Goal: Task Accomplishment & Management: Use online tool/utility

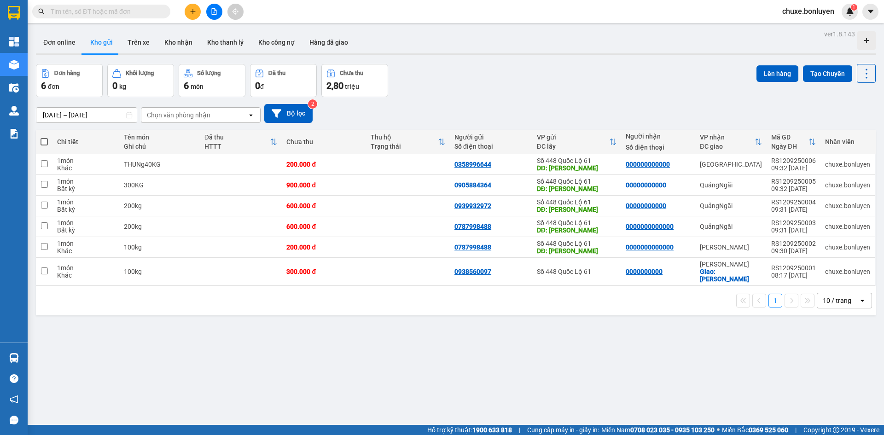
click at [838, 296] on div "10 / trang" at bounding box center [837, 300] width 29 height 9
click at [848, 398] on span "100 / trang" at bounding box center [833, 395] width 33 height 9
click at [218, 13] on button at bounding box center [214, 12] width 16 height 16
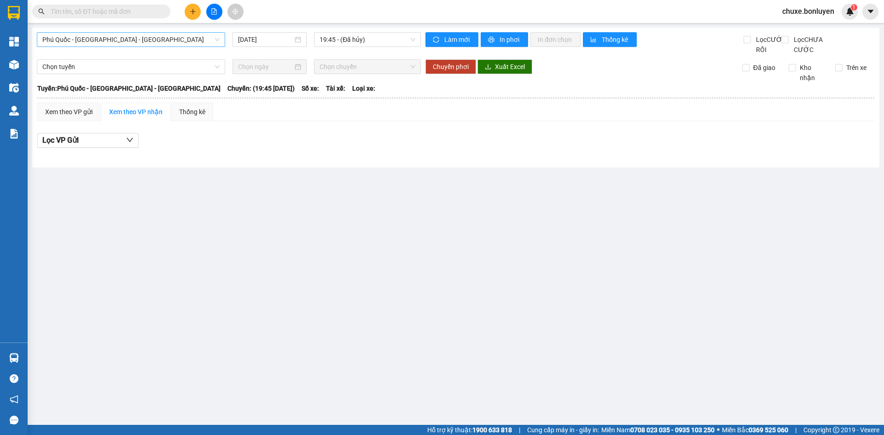
click at [180, 36] on span "[PERSON_NAME][GEOGRAPHIC_DATA] - [PERSON_NAME]" at bounding box center [130, 40] width 177 height 14
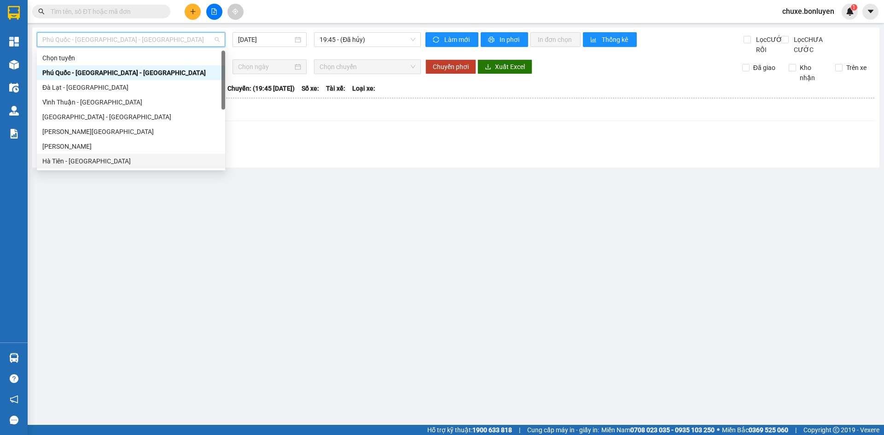
click at [141, 157] on div "[PERSON_NAME] - [GEOGRAPHIC_DATA]" at bounding box center [130, 161] width 177 height 10
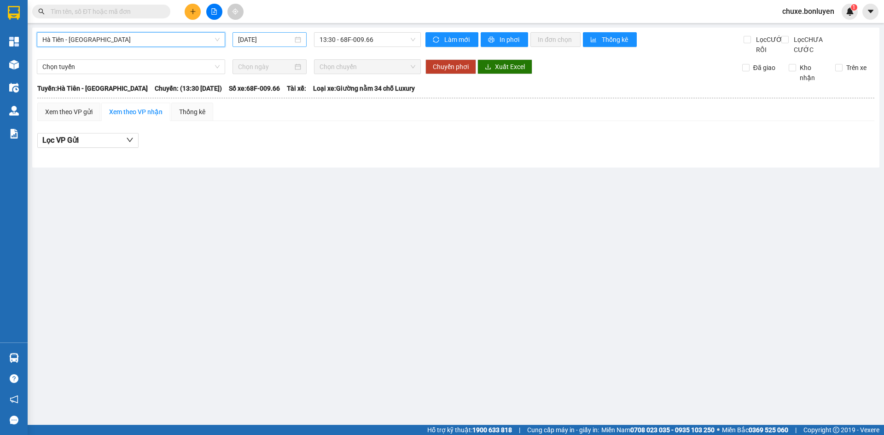
click at [282, 41] on input "[DATE]" at bounding box center [265, 40] width 55 height 10
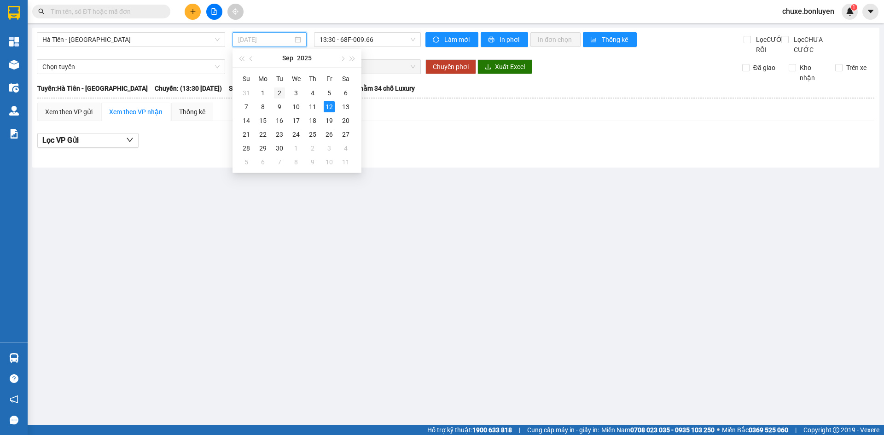
click at [280, 93] on div "2" at bounding box center [279, 92] width 11 height 11
type input "[DATE]"
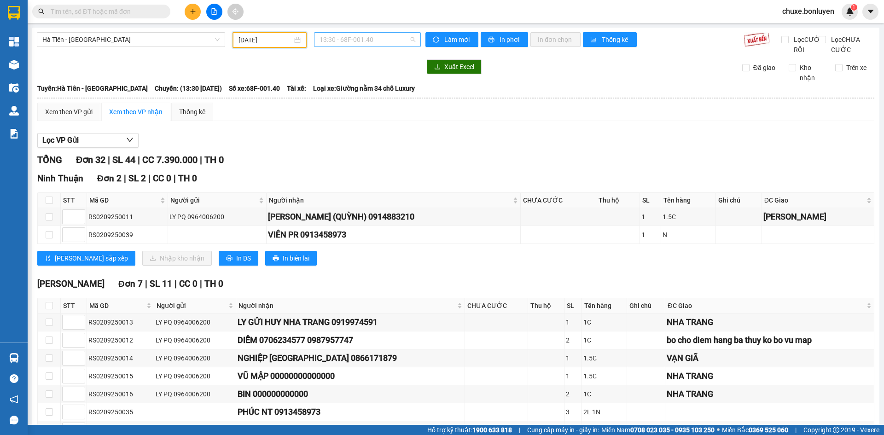
click at [357, 35] on span "13:30 - 68F-001.40" at bounding box center [368, 40] width 96 height 14
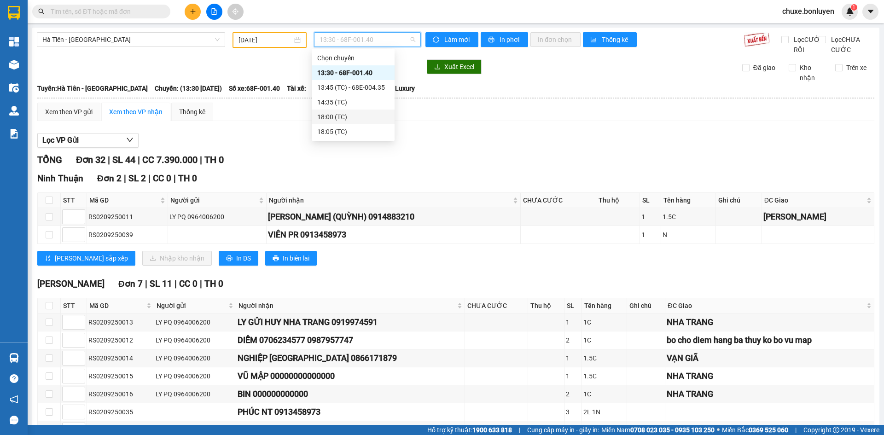
click at [344, 117] on div "18:00 (TC)" at bounding box center [353, 117] width 72 height 10
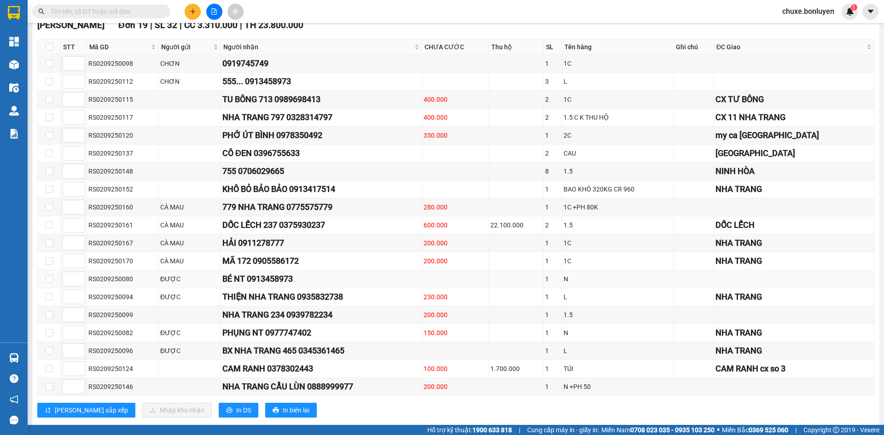
scroll to position [461, 0]
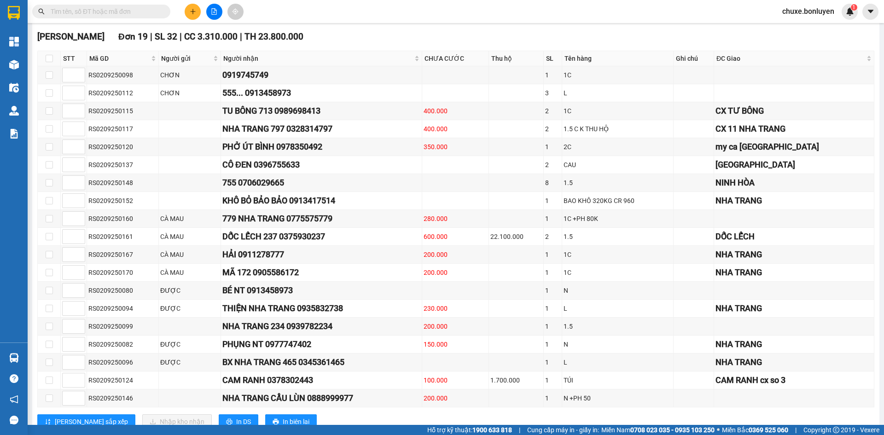
click at [111, 8] on input "text" at bounding box center [105, 11] width 109 height 10
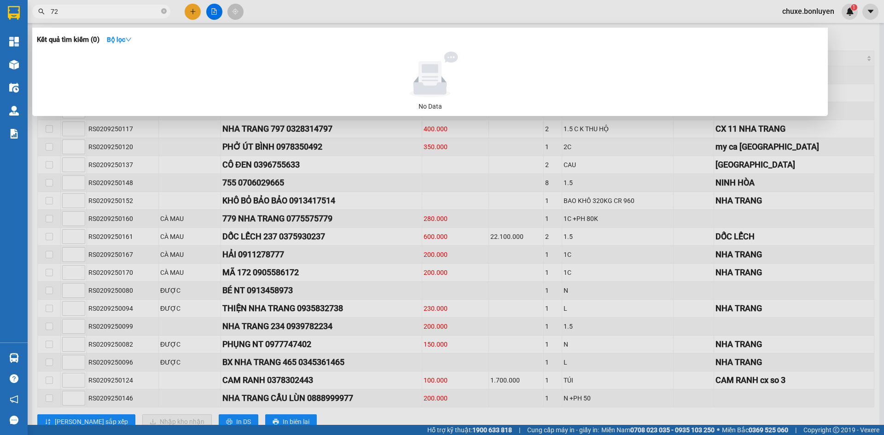
type input "726"
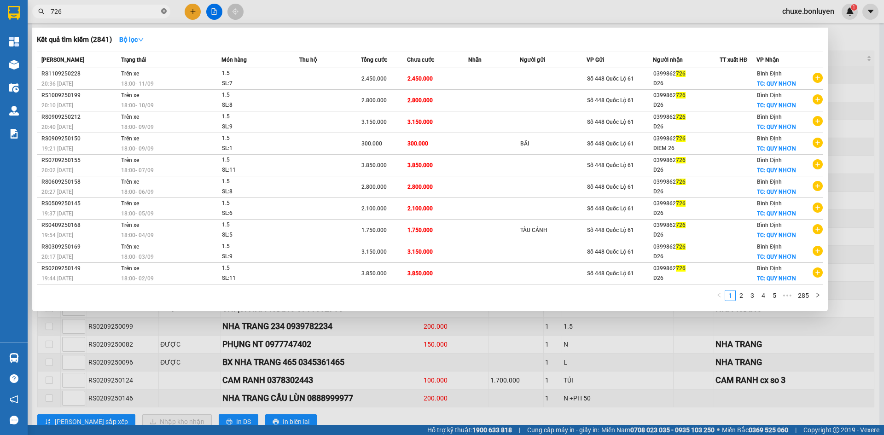
click at [164, 12] on icon "close-circle" at bounding box center [164, 11] width 6 height 6
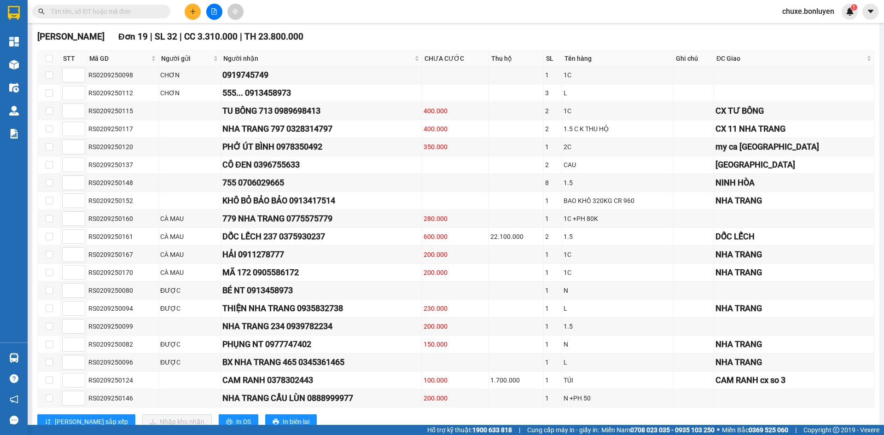
drag, startPoint x: 164, startPoint y: 12, endPoint x: 399, endPoint y: 35, distance: 236.0
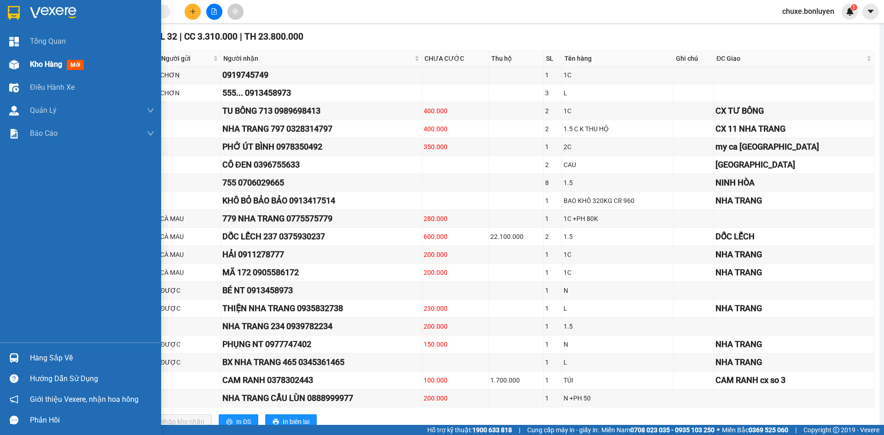
click at [16, 60] on img at bounding box center [14, 65] width 10 height 10
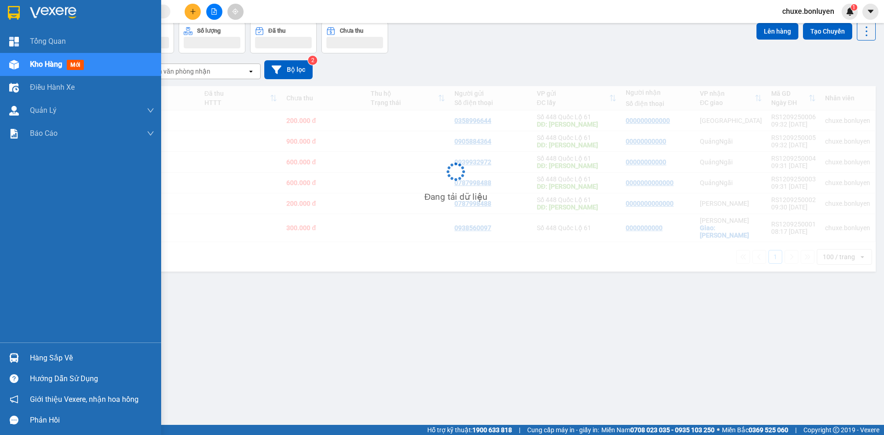
scroll to position [42, 0]
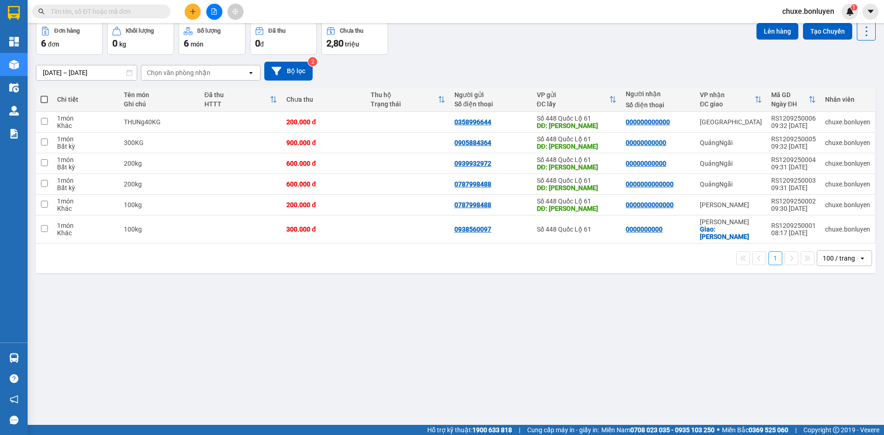
click at [481, 38] on div "Đơn hàng 6 đơn Khối lượng 0 kg Số lượng 6 món Đã thu 0 đ Chưa thu 2,80 triệu Lê…" at bounding box center [456, 38] width 840 height 33
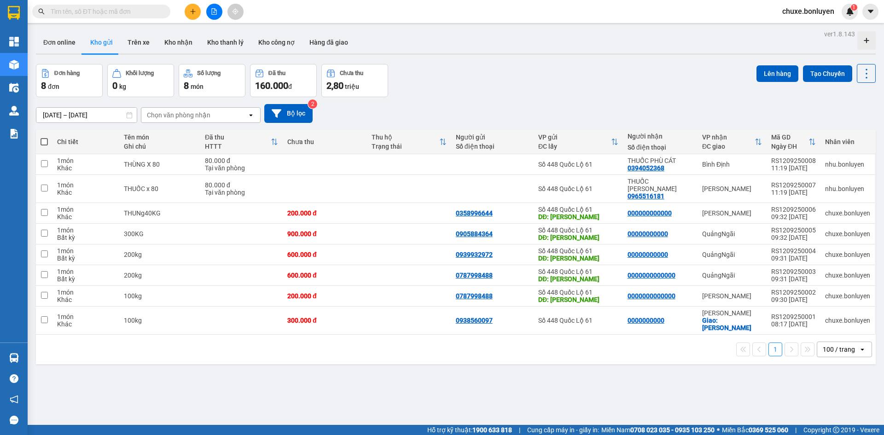
click at [144, 8] on input "text" at bounding box center [105, 11] width 109 height 10
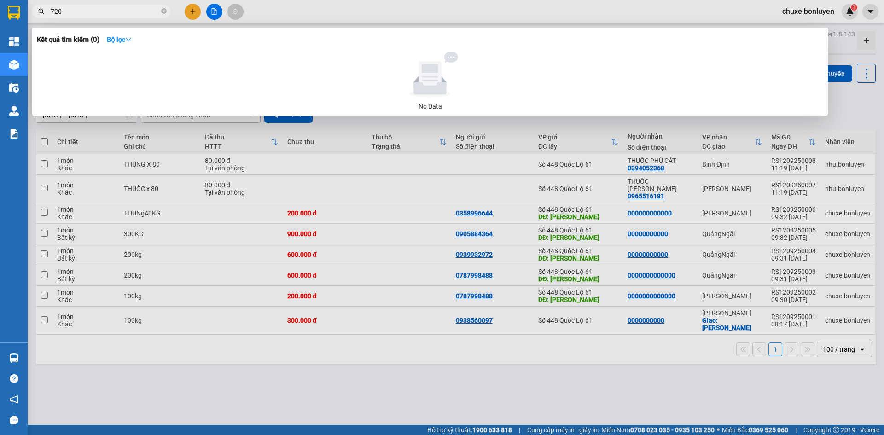
type input "7200"
click at [164, 12] on icon "close-circle" at bounding box center [164, 11] width 6 height 6
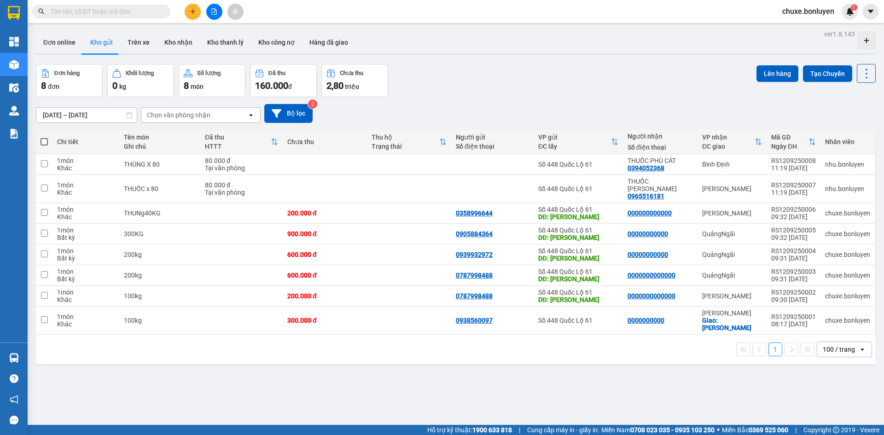
type input "8"
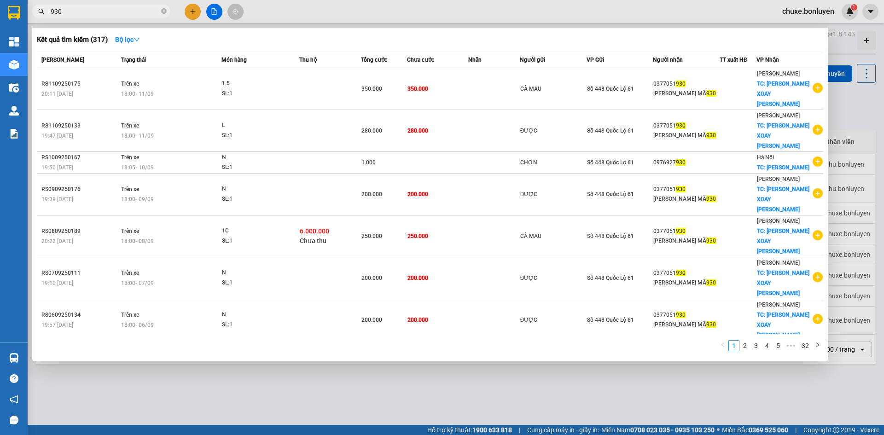
type input "930"
click at [164, 11] on icon "close-circle" at bounding box center [164, 11] width 6 height 6
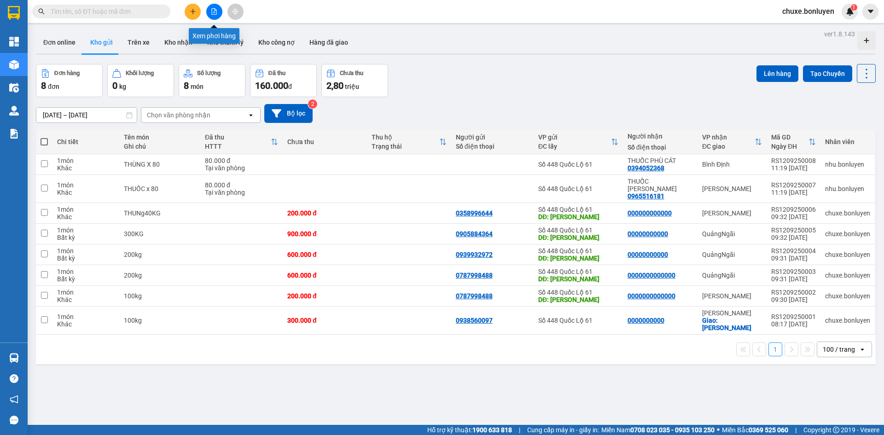
click at [215, 14] on icon "file-add" at bounding box center [214, 11] width 5 height 6
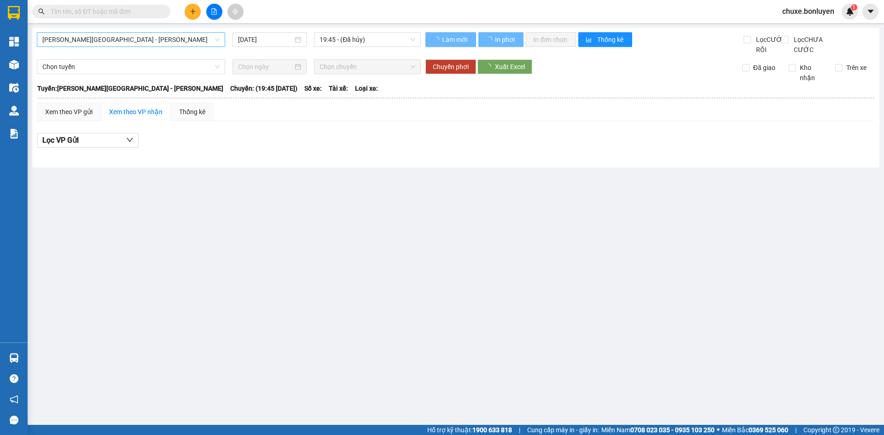
click at [186, 40] on span "Phú Quốc - Sài Gòn - Bình Phước" at bounding box center [130, 40] width 177 height 14
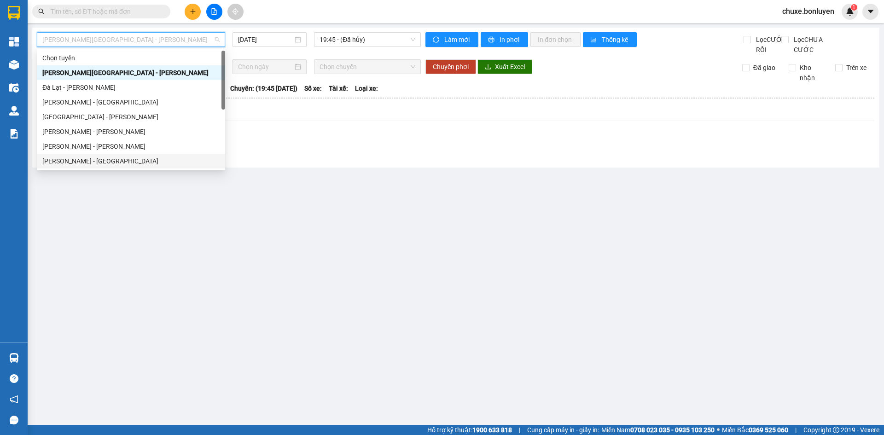
click at [158, 158] on div "Hà Tiên - Đà Nẵng" at bounding box center [130, 161] width 177 height 10
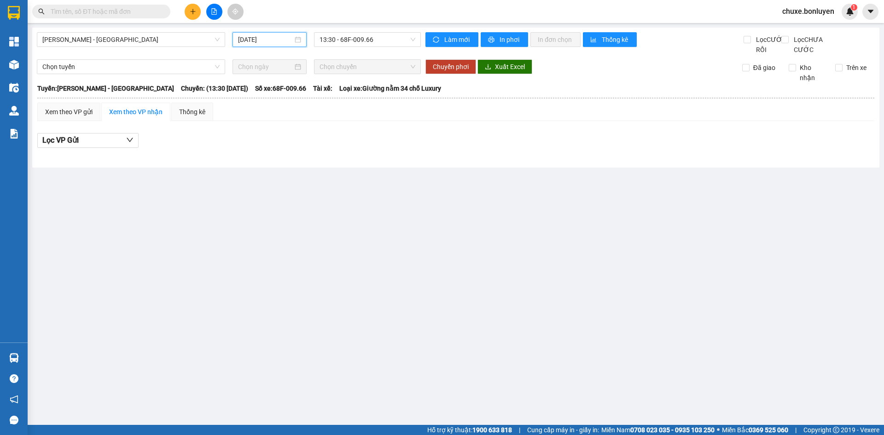
click at [287, 37] on input "12/09/2025" at bounding box center [265, 40] width 55 height 10
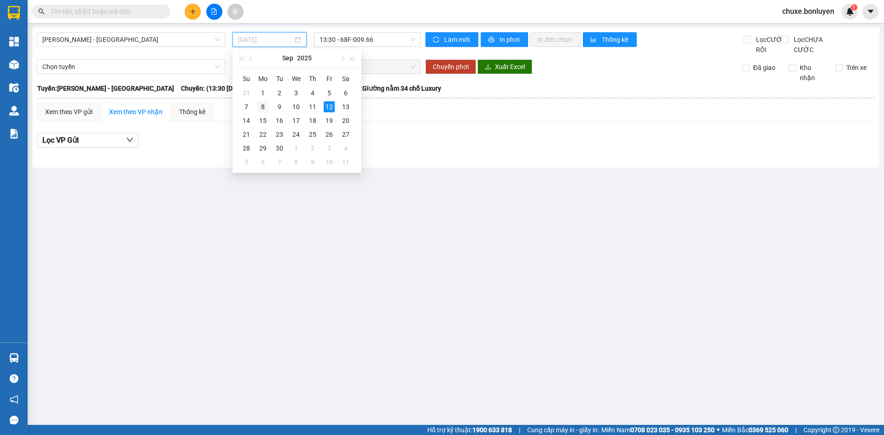
click at [260, 107] on div "8" at bounding box center [262, 106] width 11 height 11
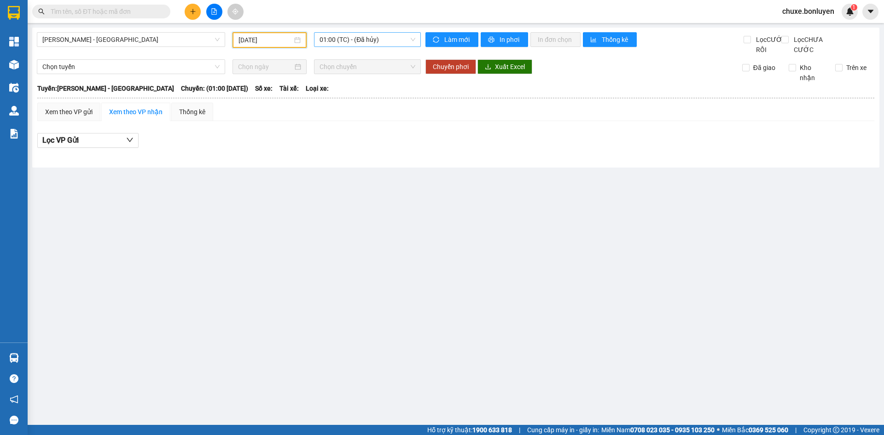
click at [383, 43] on span "01:00 (TC) - (Đã hủy)" at bounding box center [368, 40] width 96 height 14
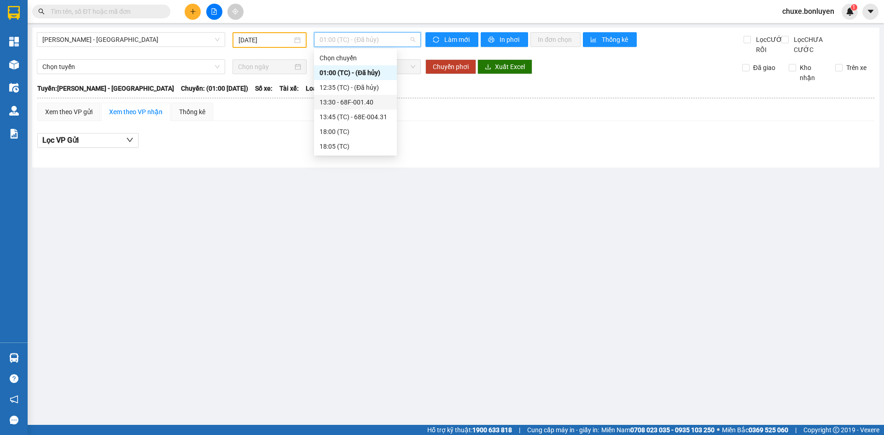
click at [372, 105] on div "13:30 - 68F-001.40" at bounding box center [356, 102] width 72 height 10
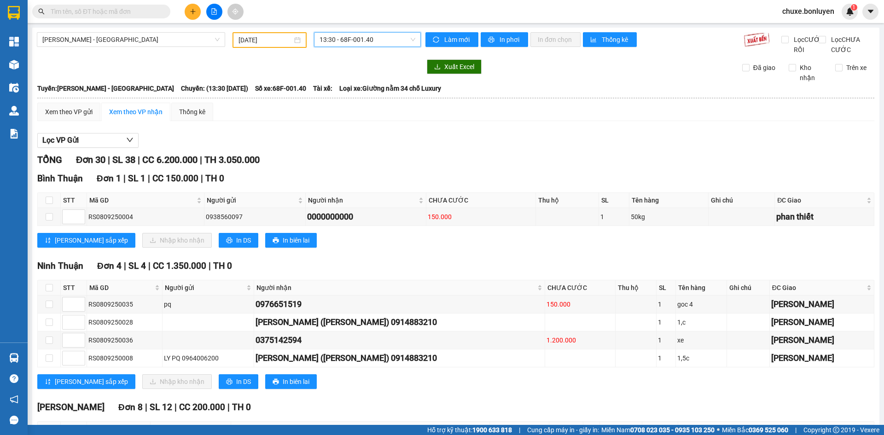
click at [364, 43] on span "13:30 - 68F-001.40" at bounding box center [368, 40] width 96 height 14
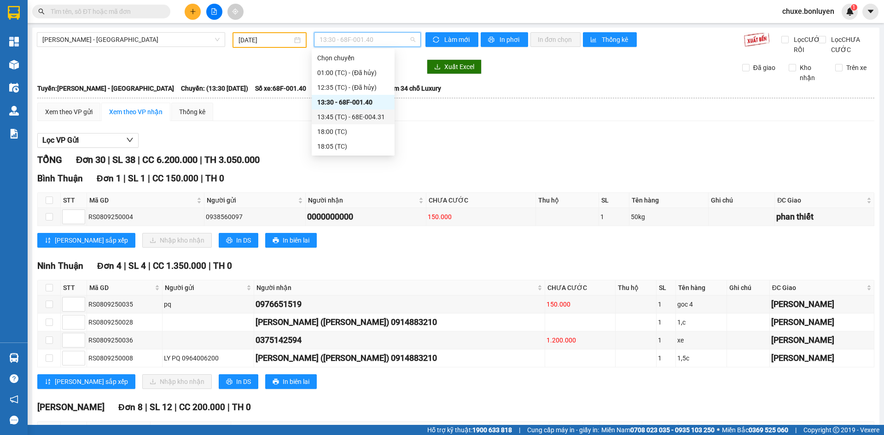
click at [364, 121] on div "13:45 (TC) - 68E-004.31" at bounding box center [353, 117] width 72 height 10
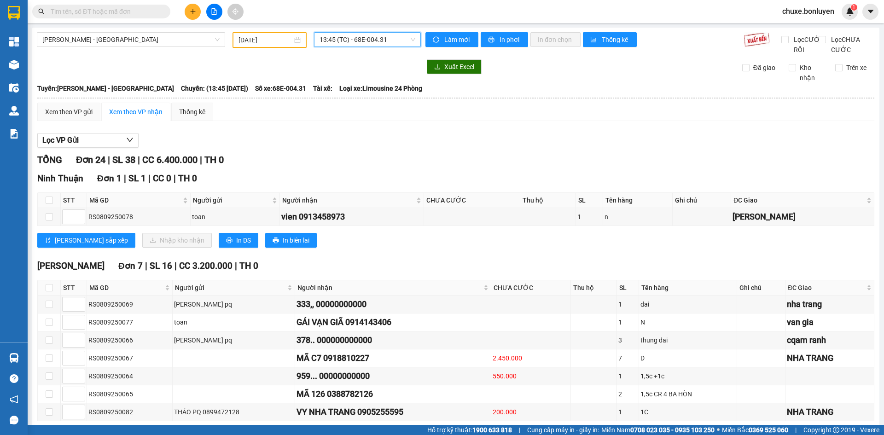
click at [252, 38] on input "08/09/2025" at bounding box center [266, 40] width 54 height 10
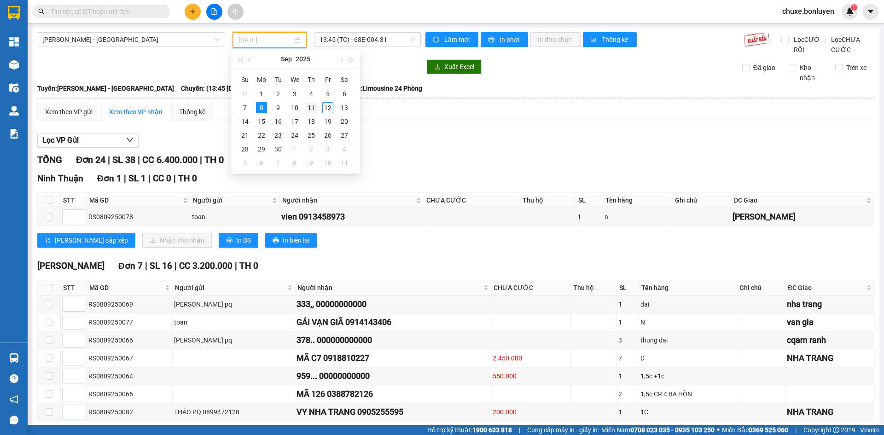
click at [317, 105] on td "11" at bounding box center [311, 108] width 17 height 14
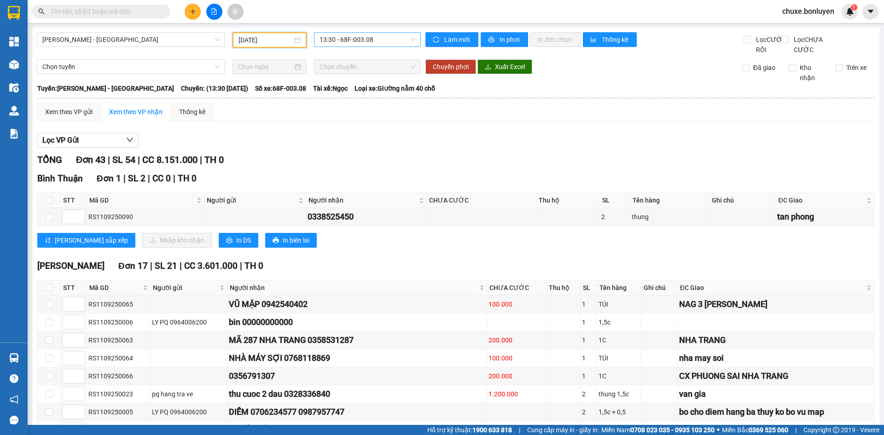
click at [346, 39] on span "13:30 - 68F-003.08" at bounding box center [368, 40] width 96 height 14
click at [346, 99] on div "18:00 (TC)" at bounding box center [353, 102] width 72 height 10
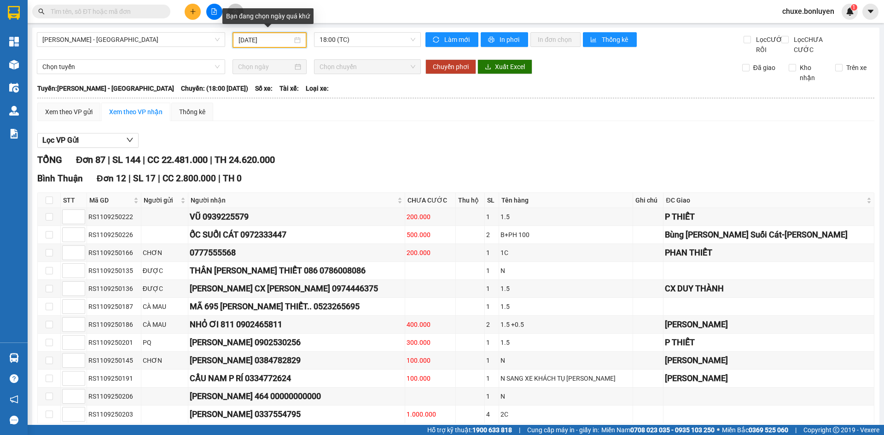
click at [257, 40] on input "11/09/2025" at bounding box center [266, 40] width 54 height 10
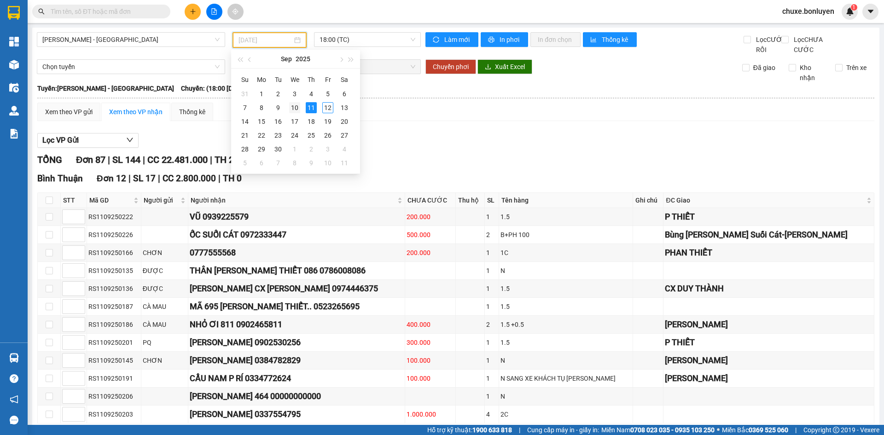
click at [295, 110] on div "10" at bounding box center [294, 107] width 11 height 11
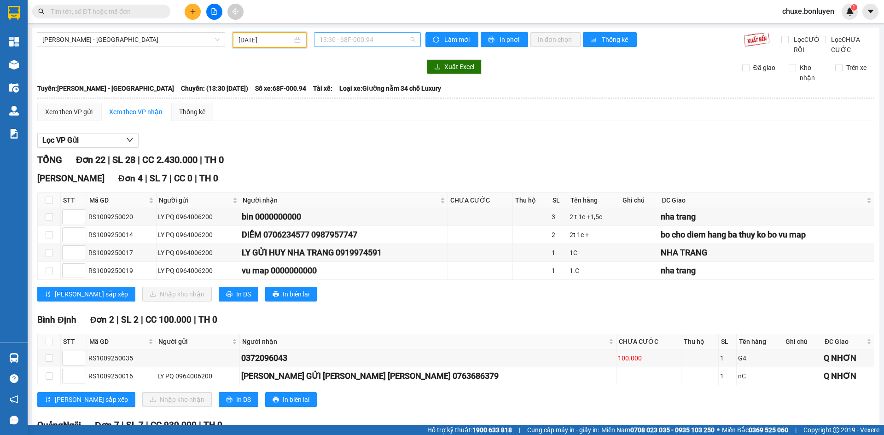
click at [363, 43] on span "13:30 - 68F-000.94" at bounding box center [368, 40] width 96 height 14
click at [356, 85] on div "13:35 (TC)" at bounding box center [353, 87] width 72 height 10
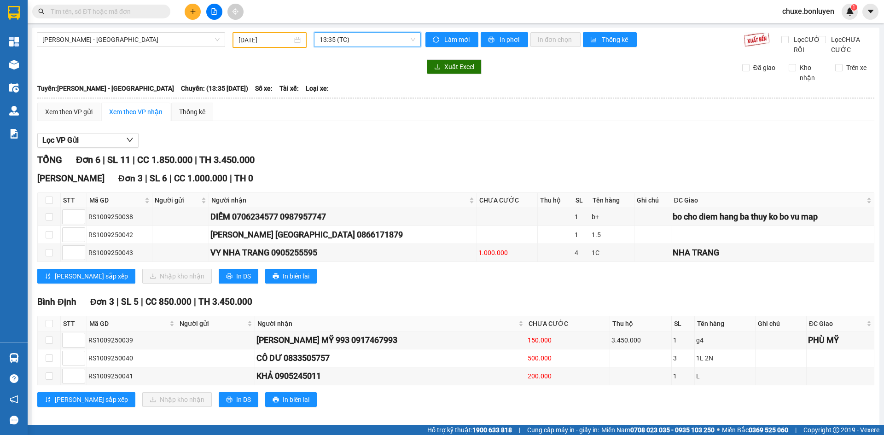
click at [360, 36] on span "13:35 (TC)" at bounding box center [368, 40] width 96 height 14
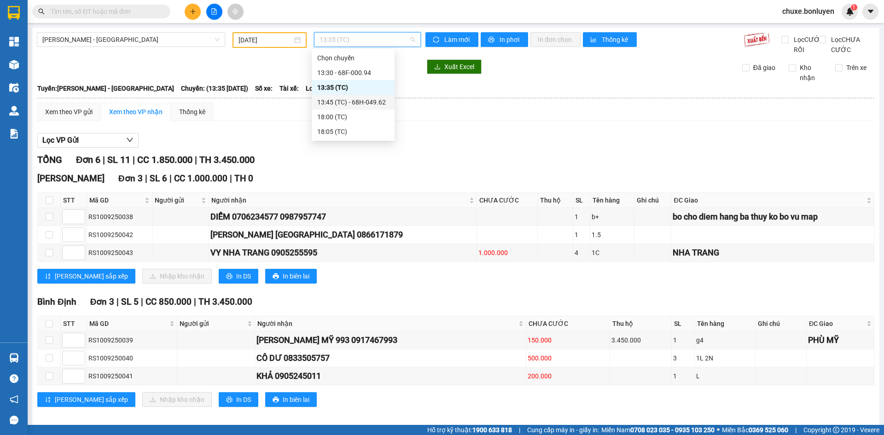
click at [373, 99] on div "13:45 (TC) - 68H-049.62" at bounding box center [353, 102] width 72 height 10
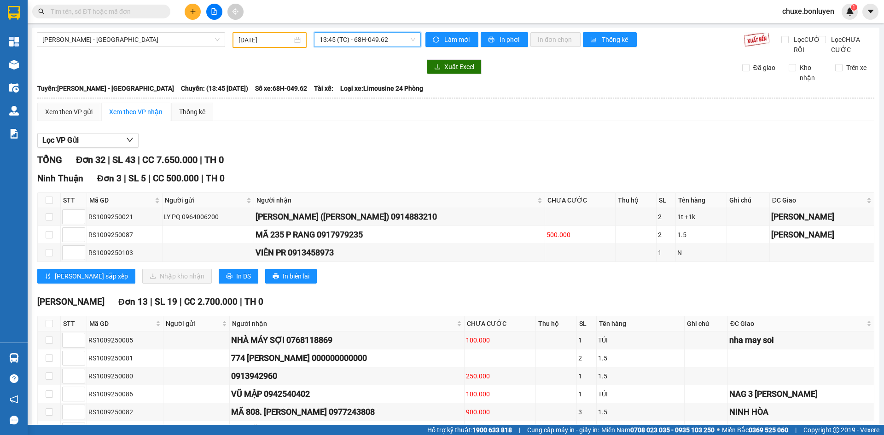
click at [358, 40] on span "13:45 (TC) - 68H-049.62" at bounding box center [368, 40] width 96 height 14
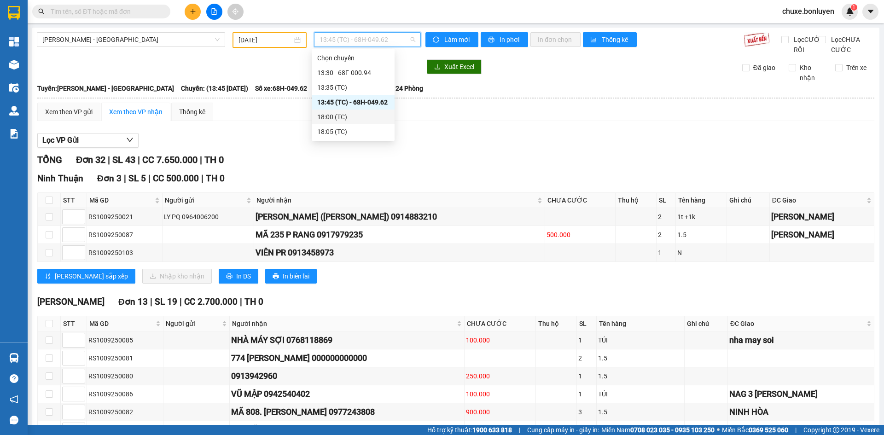
click at [350, 114] on div "18:00 (TC)" at bounding box center [353, 117] width 72 height 10
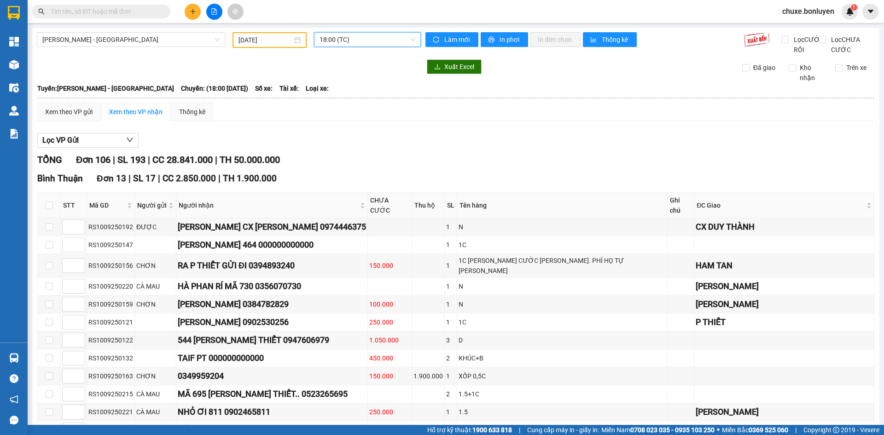
click at [348, 40] on span "18:00 (TC)" at bounding box center [368, 40] width 96 height 14
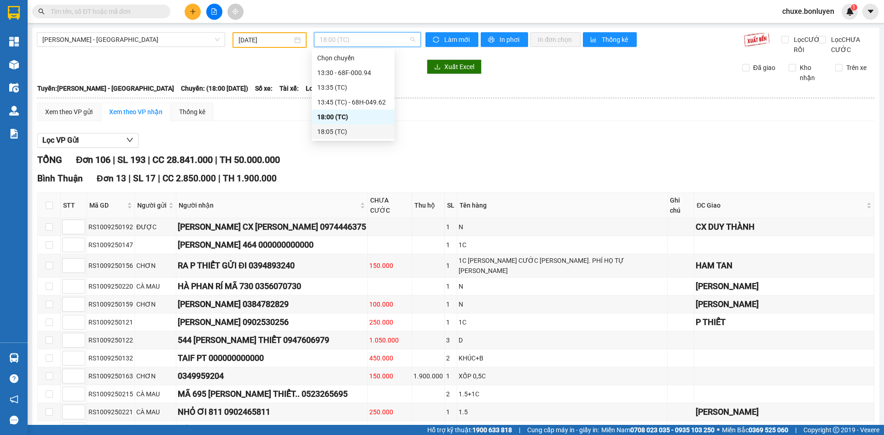
click at [355, 132] on div "18:05 (TC)" at bounding box center [353, 132] width 72 height 10
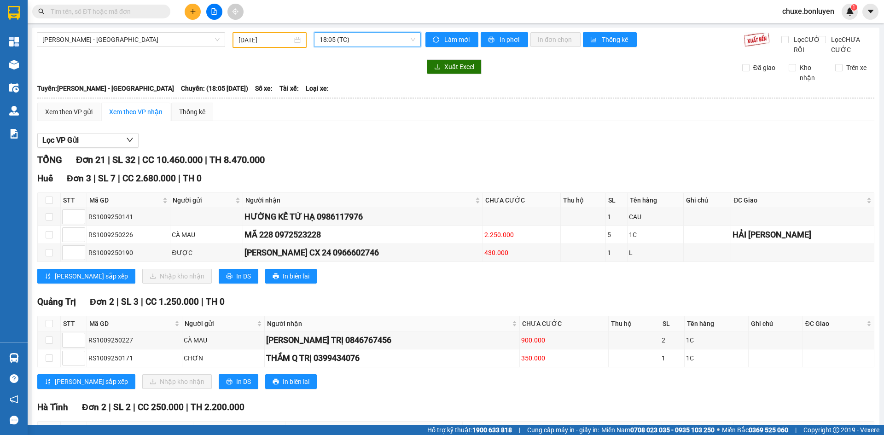
click at [278, 40] on input "10/09/2025" at bounding box center [266, 40] width 54 height 10
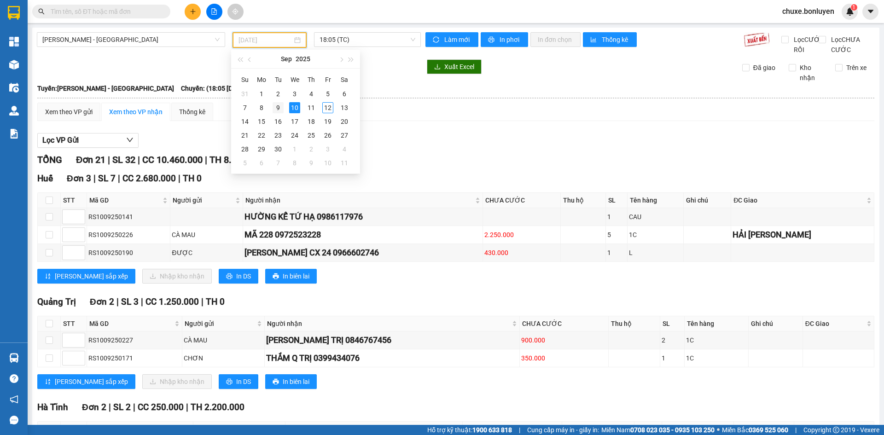
click at [282, 108] on div "9" at bounding box center [278, 107] width 11 height 11
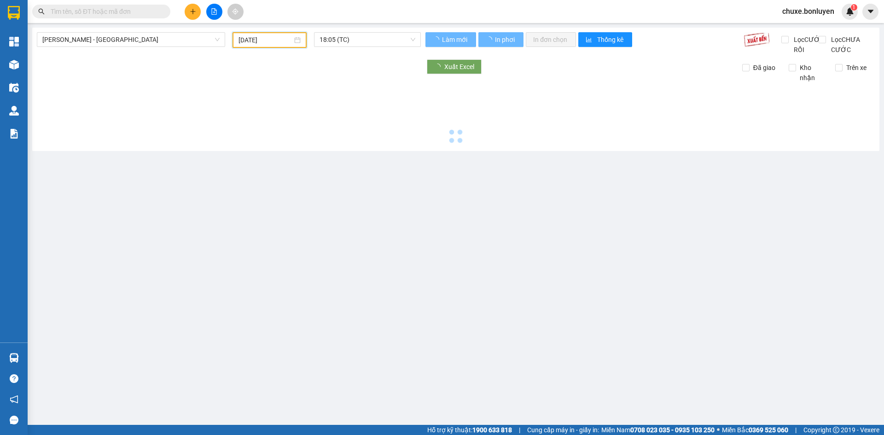
type input "09/09/2025"
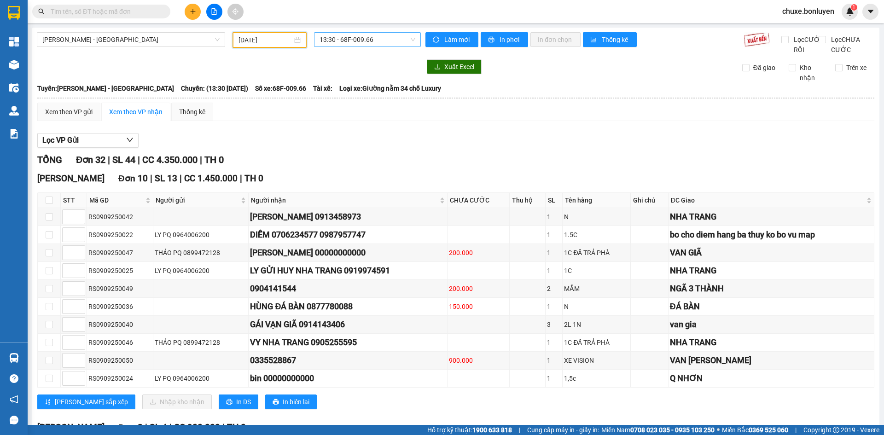
click at [328, 43] on span "13:30 - 68F-009.66" at bounding box center [368, 40] width 96 height 14
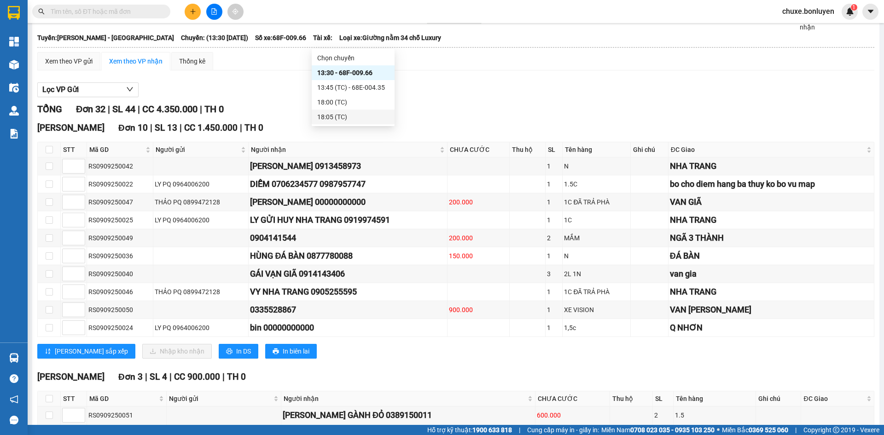
scroll to position [3, 0]
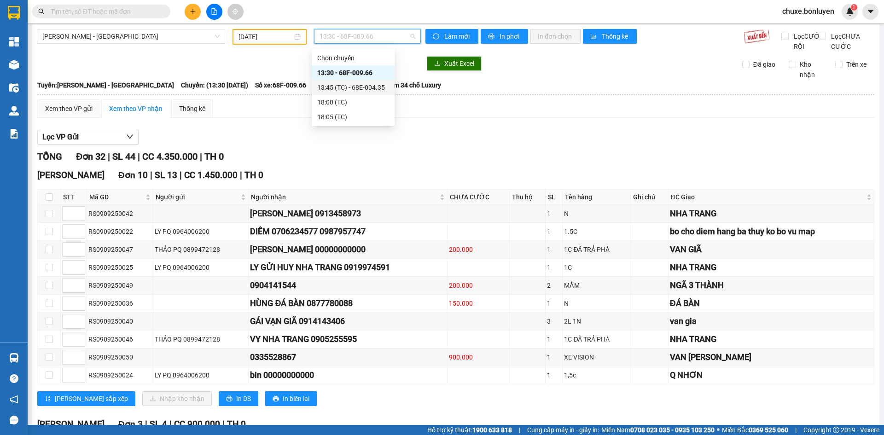
click at [340, 84] on div "13:45 (TC) - 68E-004.35" at bounding box center [353, 87] width 72 height 10
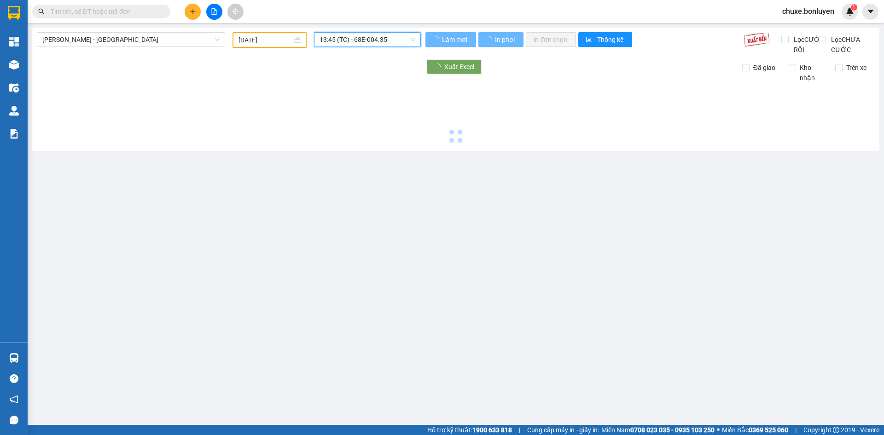
scroll to position [0, 0]
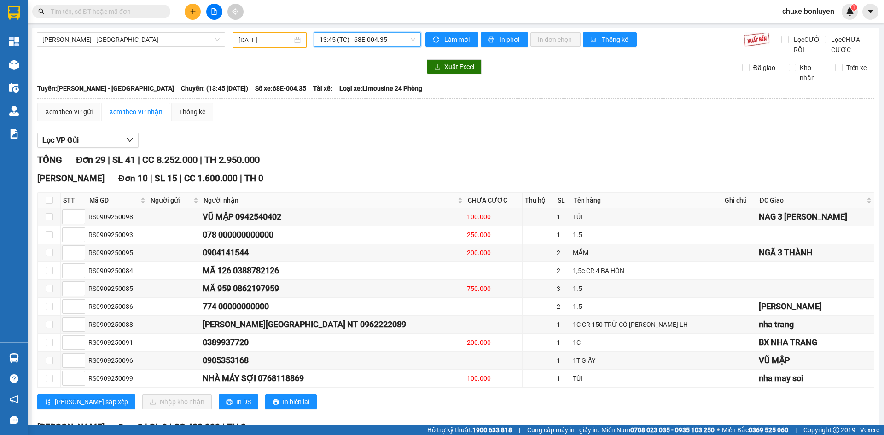
drag, startPoint x: 398, startPoint y: 43, endPoint x: 397, endPoint y: 48, distance: 5.7
click at [398, 44] on span "13:45 (TC) - 68E-004.35" at bounding box center [368, 40] width 96 height 14
click at [373, 116] on div "18:05 (TC)" at bounding box center [353, 117] width 72 height 10
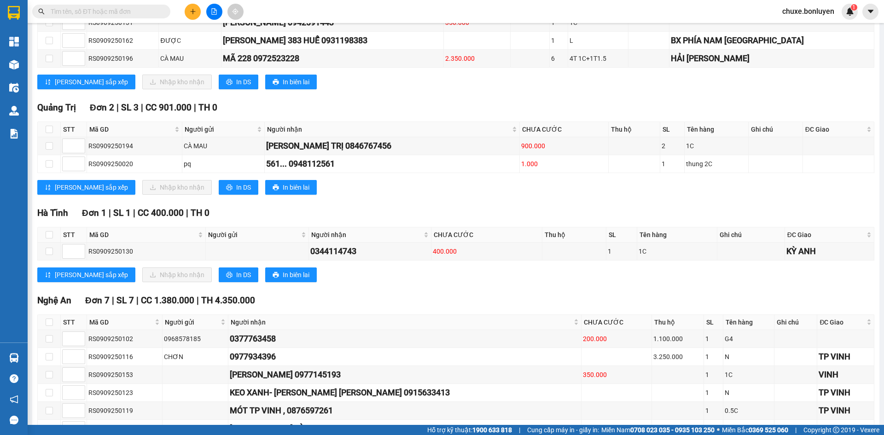
scroll to position [46, 0]
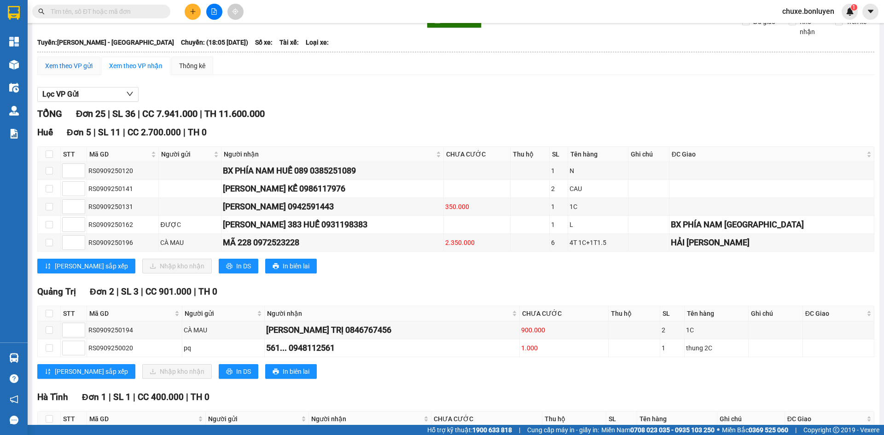
click at [88, 71] on div "Xem theo VP gửi" at bounding box center [68, 66] width 47 height 10
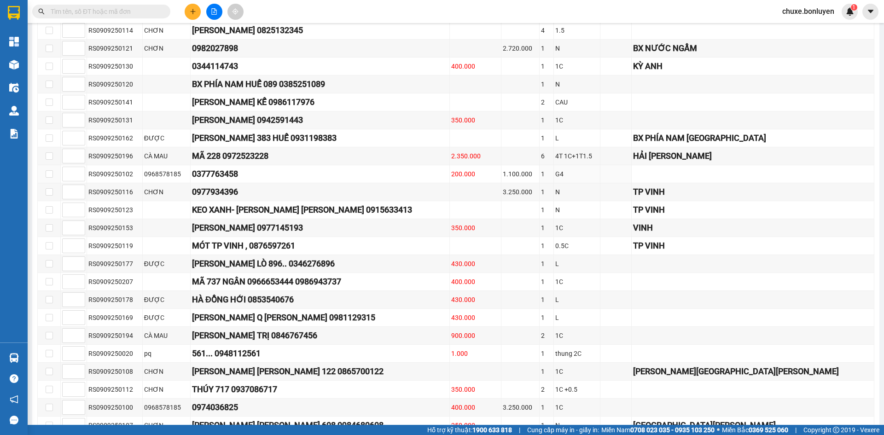
scroll to position [381, 0]
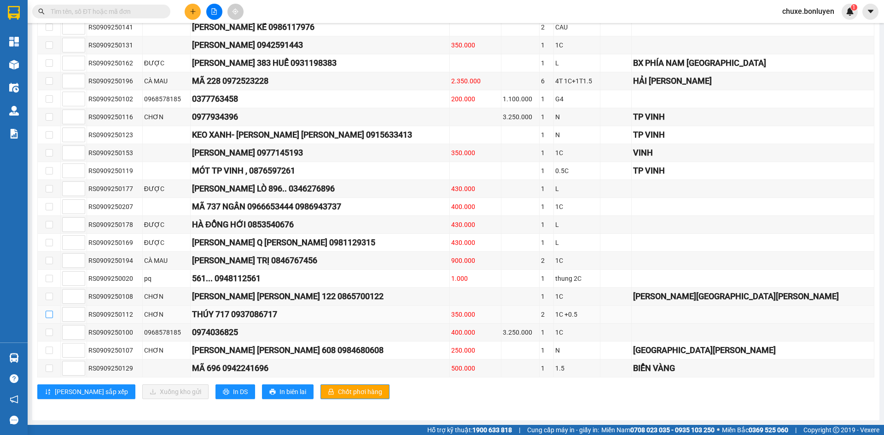
click at [47, 317] on input "checkbox" at bounding box center [49, 314] width 7 height 7
checkbox input "true"
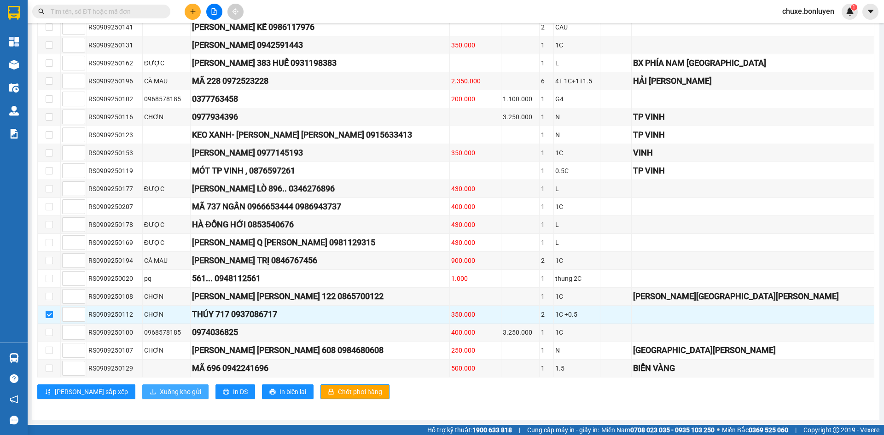
click at [142, 397] on button "Xuống kho gửi" at bounding box center [175, 392] width 66 height 15
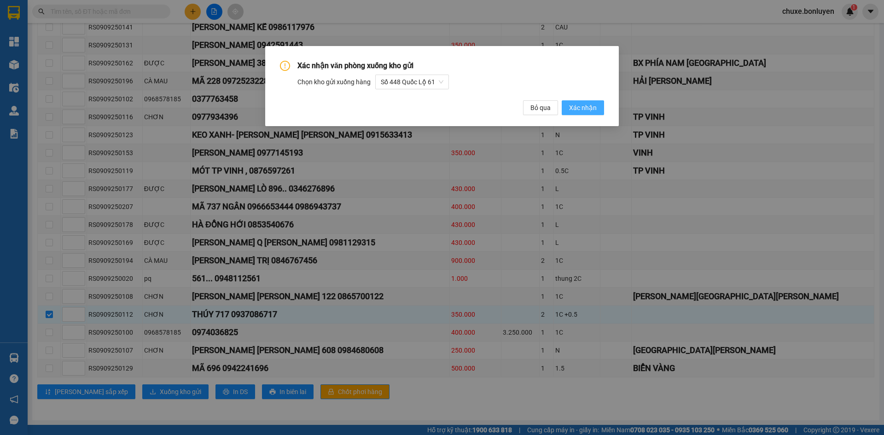
click at [584, 108] on span "Xác nhận" at bounding box center [583, 108] width 28 height 10
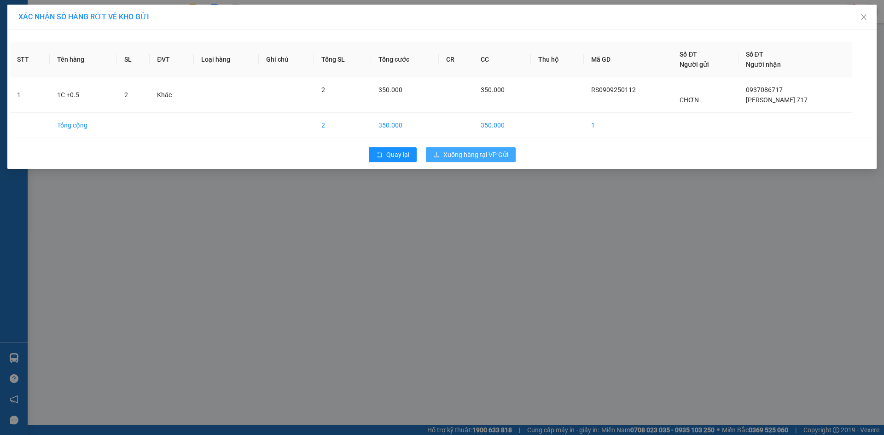
click at [504, 154] on span "Xuống hàng tại VP Gửi" at bounding box center [475, 155] width 65 height 10
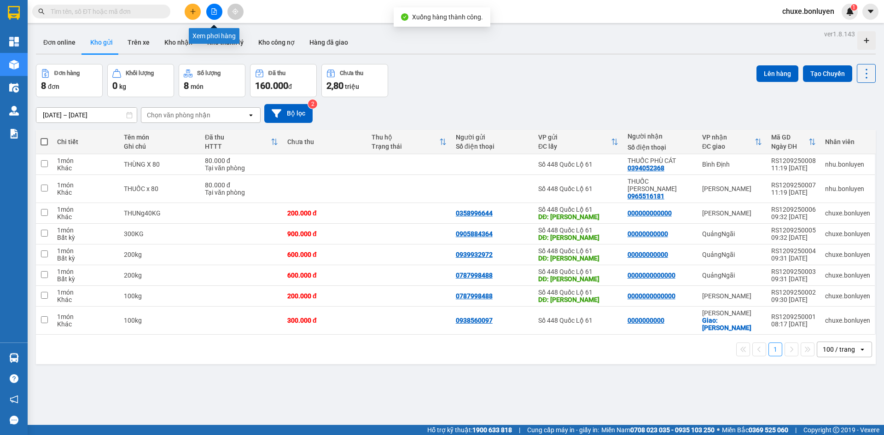
click at [219, 11] on button at bounding box center [214, 12] width 16 height 16
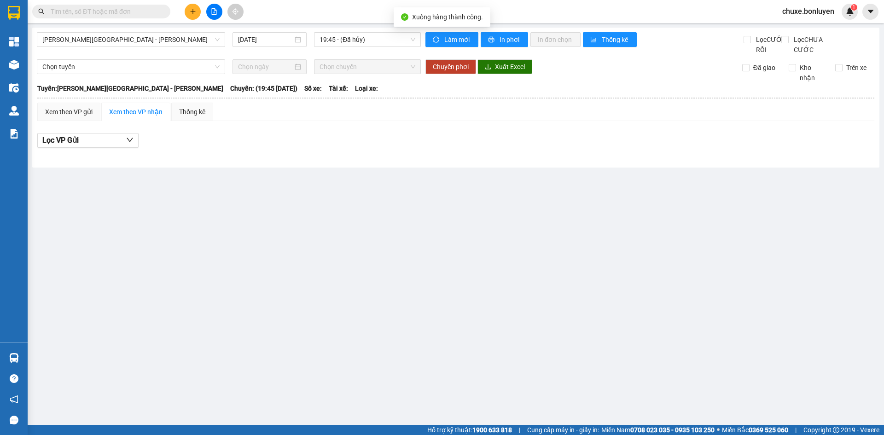
click at [82, 29] on div "Phú Quốc - Sài Gòn - Bình Phước 12/09/2025 19:45 - (Đã hủy) Làm mới In phơi In …" at bounding box center [455, 98] width 847 height 140
drag, startPoint x: 83, startPoint y: 34, endPoint x: 85, endPoint y: 38, distance: 4.8
click at [84, 35] on span "Phú Quốc - Sài Gòn - Bình Phước" at bounding box center [130, 40] width 177 height 14
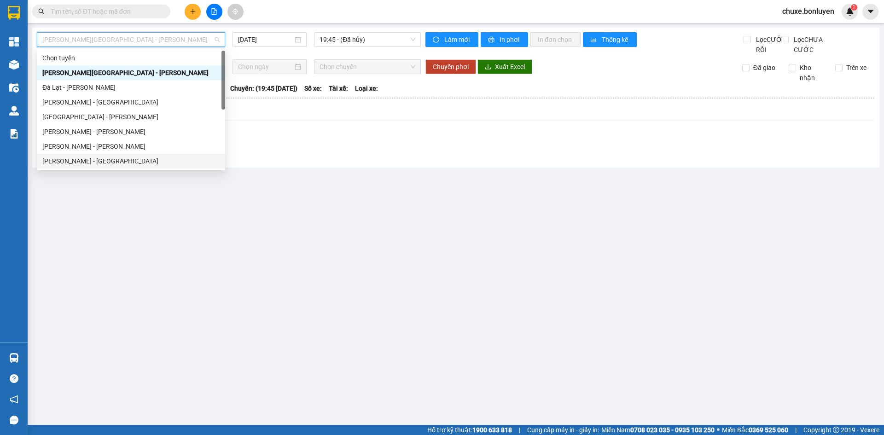
click at [90, 163] on div "Hà Tiên - Đà Nẵng" at bounding box center [130, 161] width 177 height 10
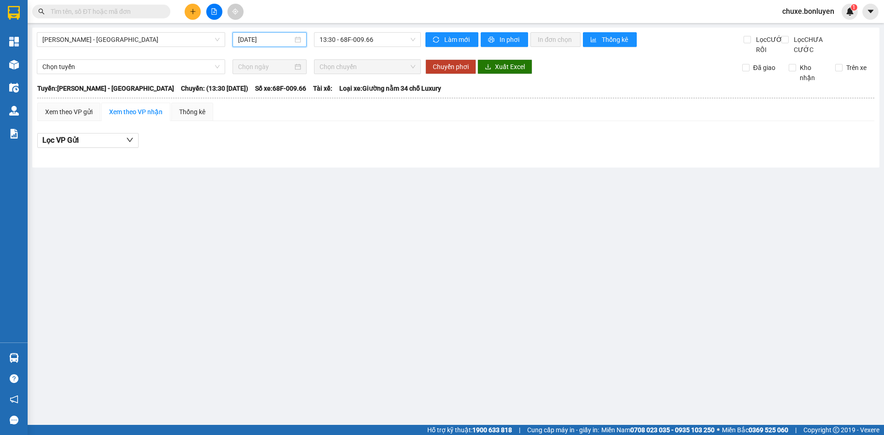
click at [283, 43] on input "12/09/2025" at bounding box center [265, 40] width 55 height 10
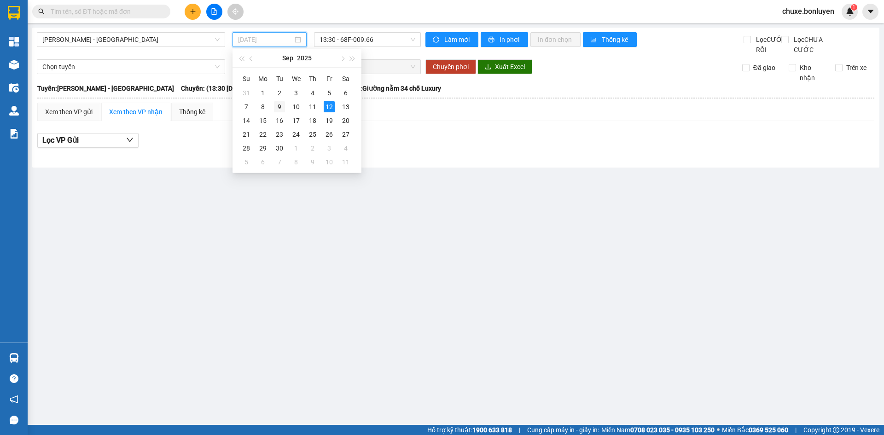
click at [281, 109] on div "9" at bounding box center [279, 106] width 11 height 11
type input "09/09/2025"
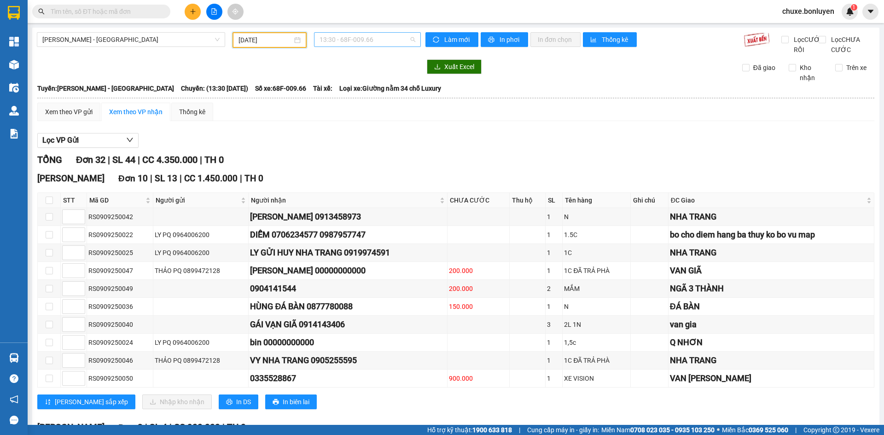
click at [341, 40] on span "13:30 - 68F-009.66" at bounding box center [368, 40] width 96 height 14
click at [336, 117] on div "18:05 (TC)" at bounding box center [353, 117] width 72 height 10
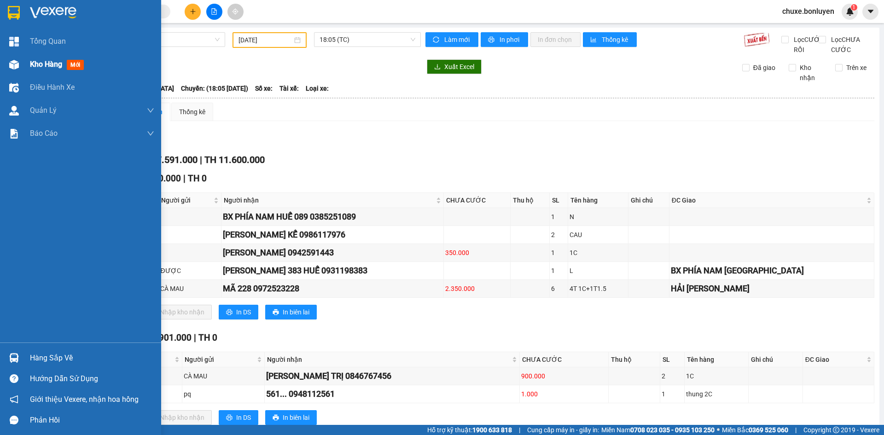
drag, startPoint x: 346, startPoint y: 172, endPoint x: 18, endPoint y: 64, distance: 345.7
click at [18, 64] on img at bounding box center [14, 65] width 10 height 10
